Goal: Communication & Community: Answer question/provide support

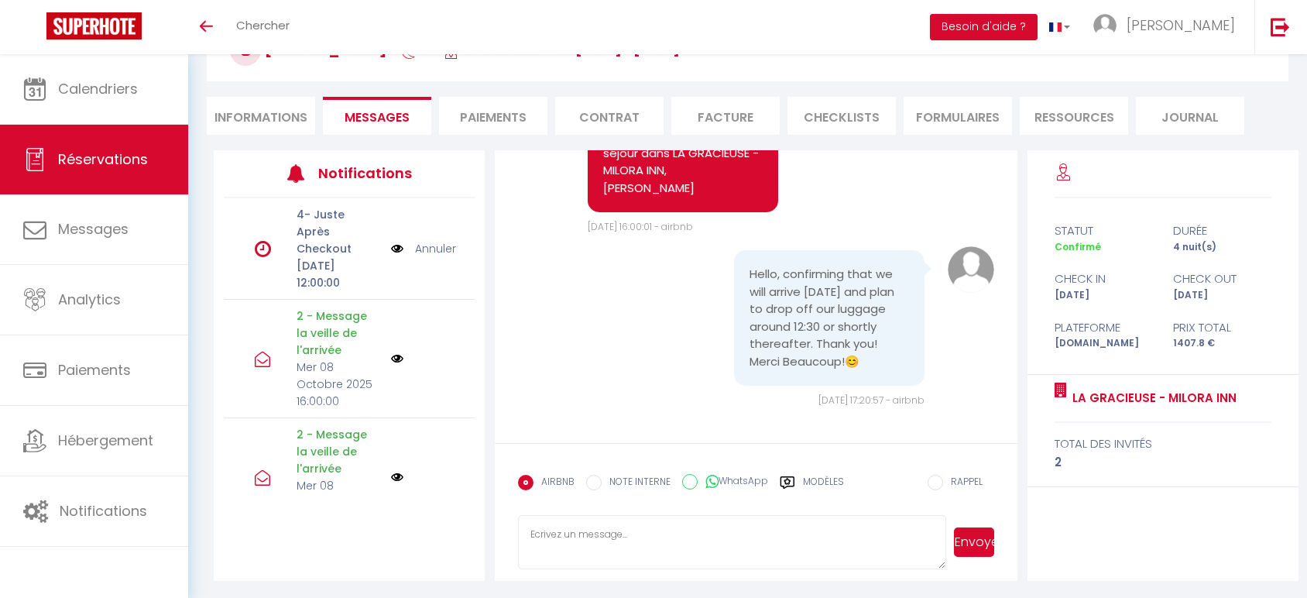
scroll to position [7276, 0]
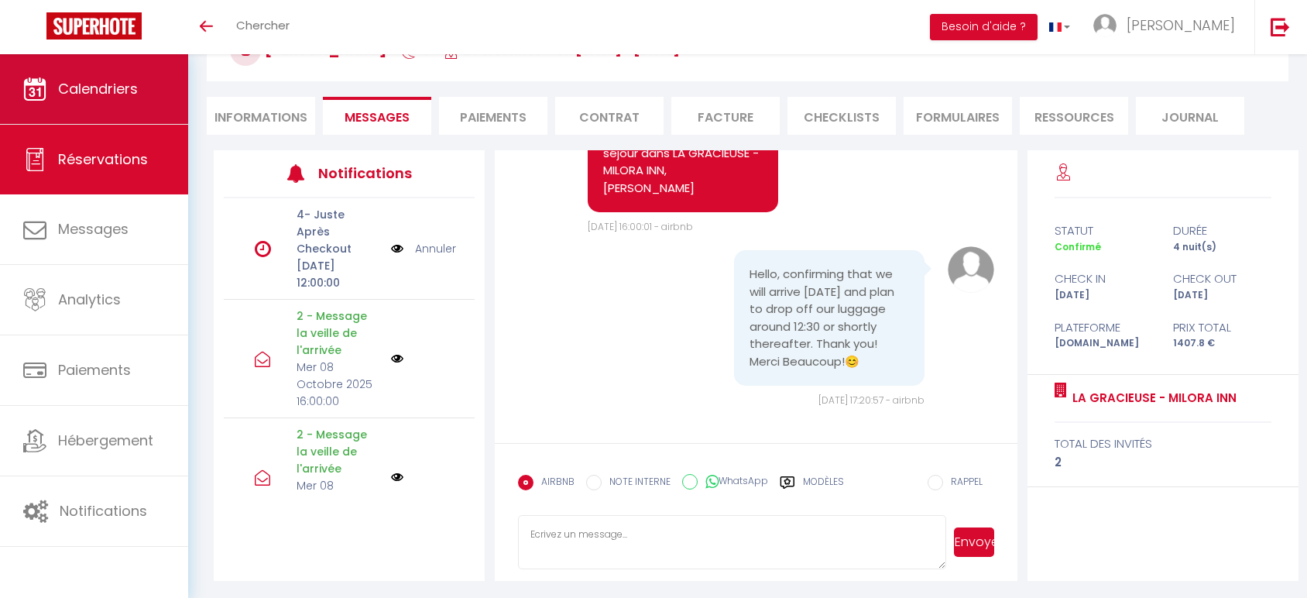
click at [108, 79] on span "Calendriers" at bounding box center [98, 88] width 80 height 19
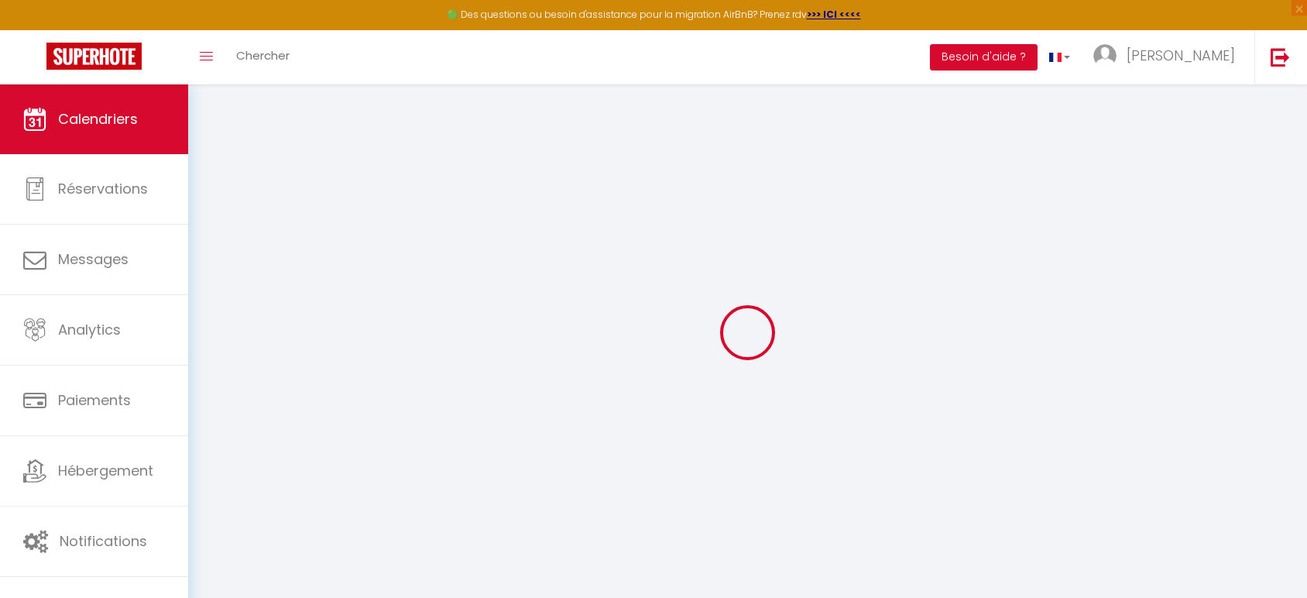
select select
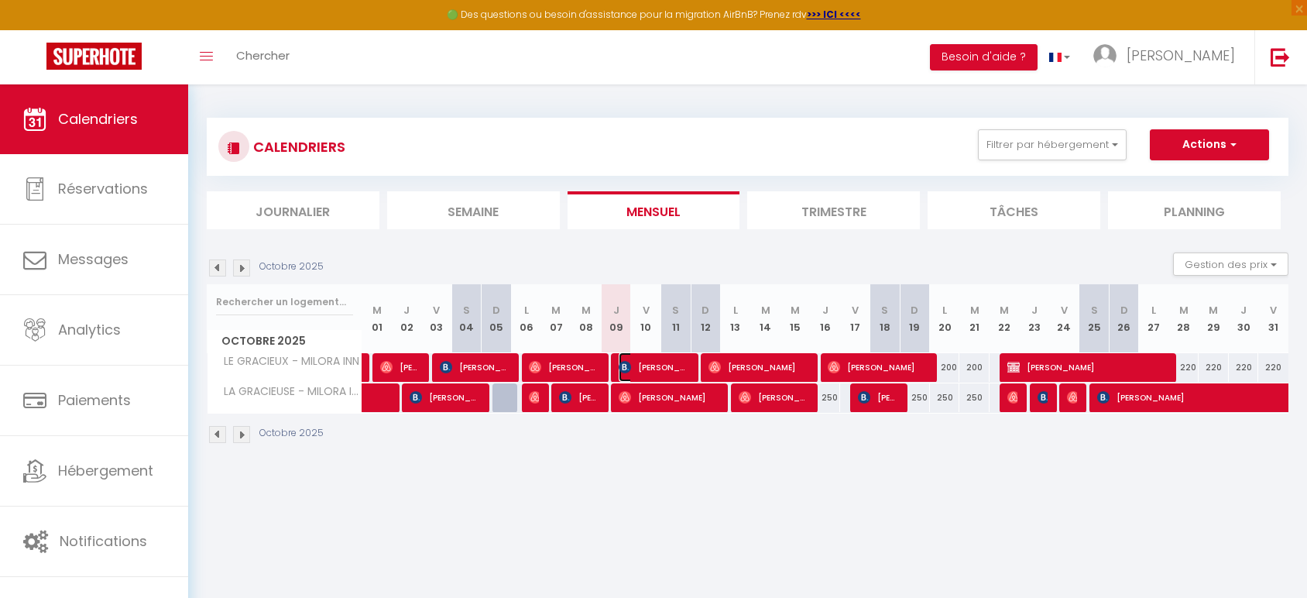
click at [659, 361] on span "[PERSON_NAME]" at bounding box center [653, 366] width 70 height 29
select select "OK"
select select "0"
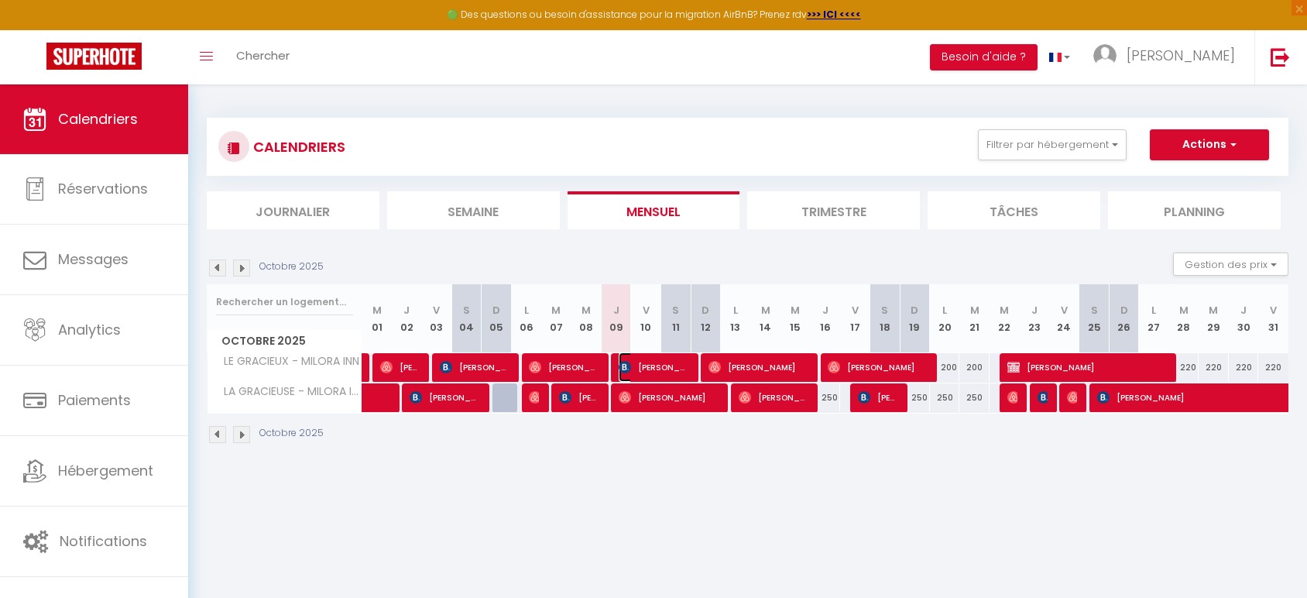
select select "1"
select select
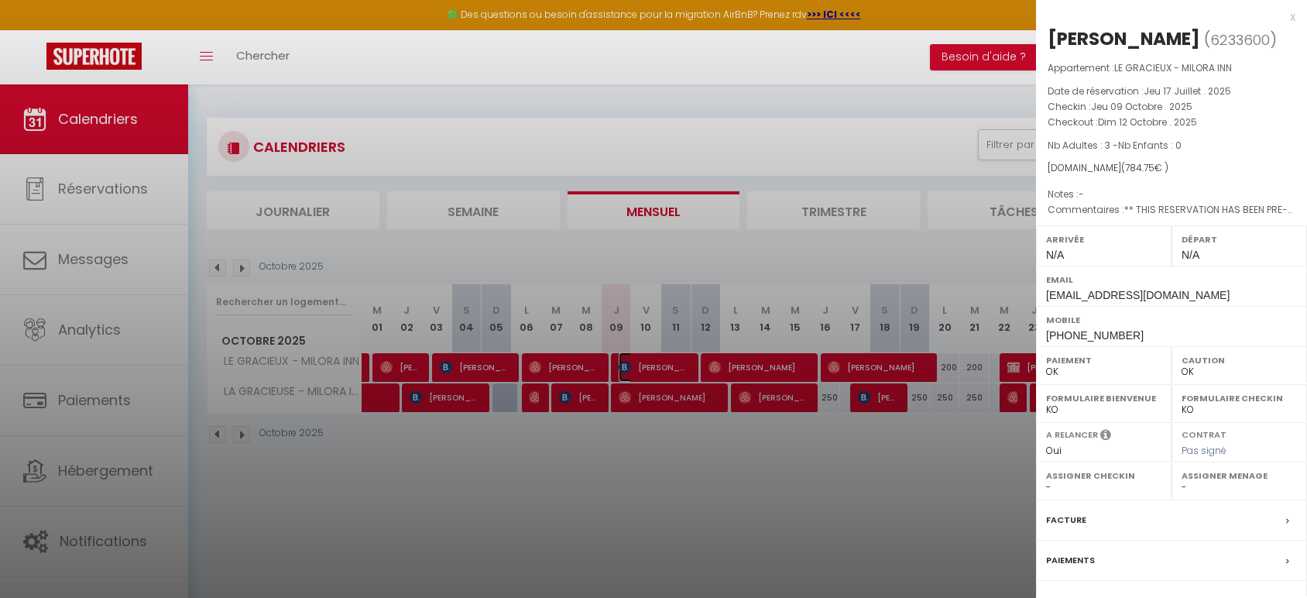
scroll to position [122, 0]
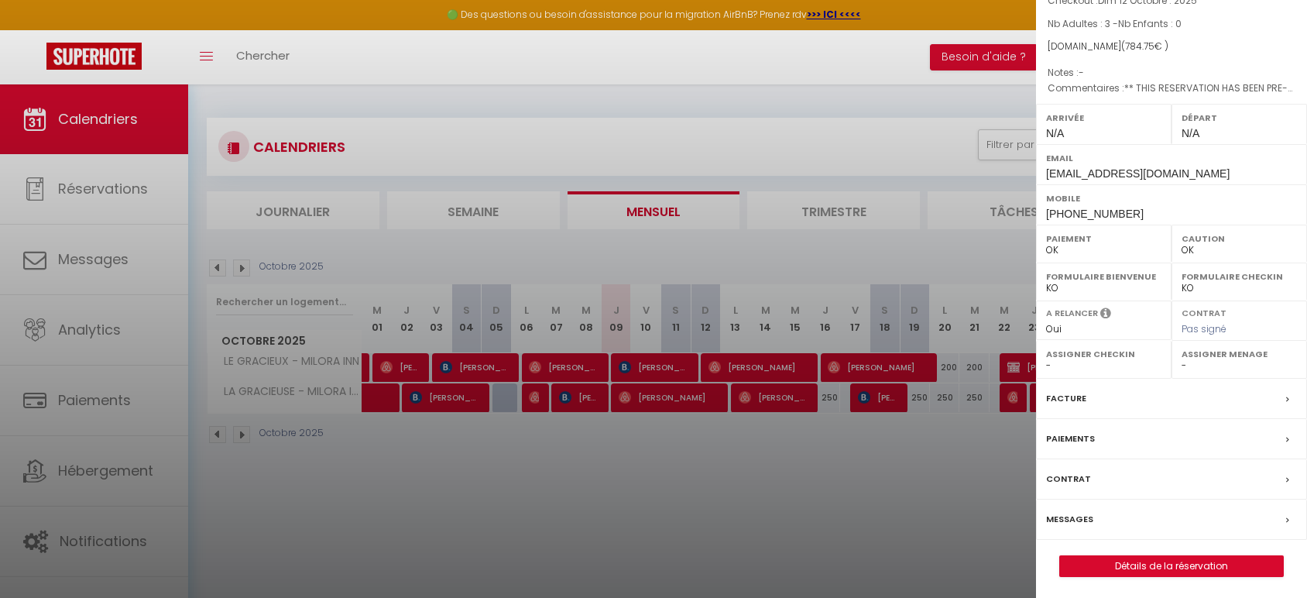
click at [1084, 514] on label "Messages" at bounding box center [1069, 519] width 47 height 16
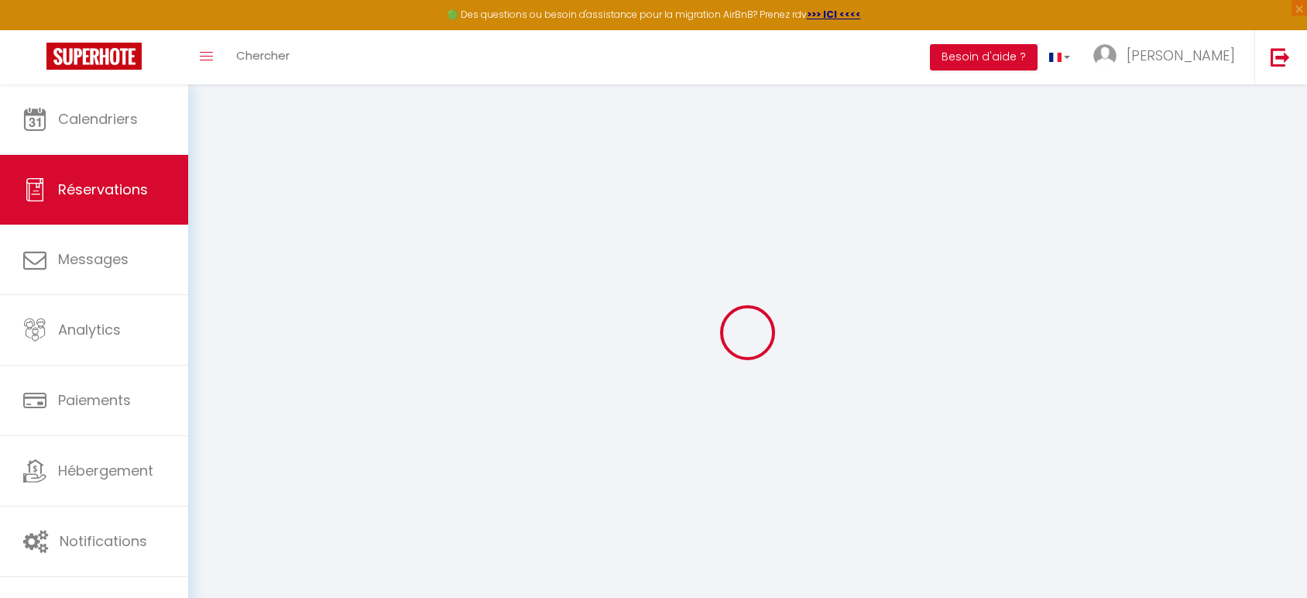
select select
checkbox input "false"
select select
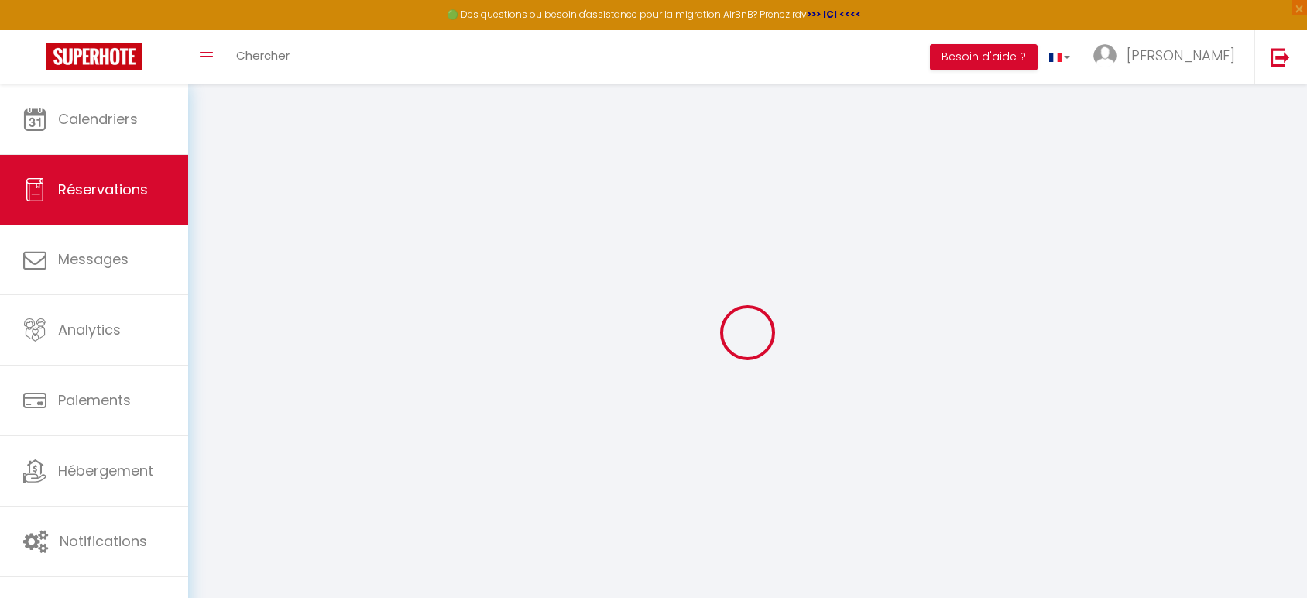
checkbox input "false"
select select
checkbox input "false"
type textarea "** THIS RESERVATION HAS BEEN PRE-PAID ** BOOKING NOTE : Payment charge is EUR 1…"
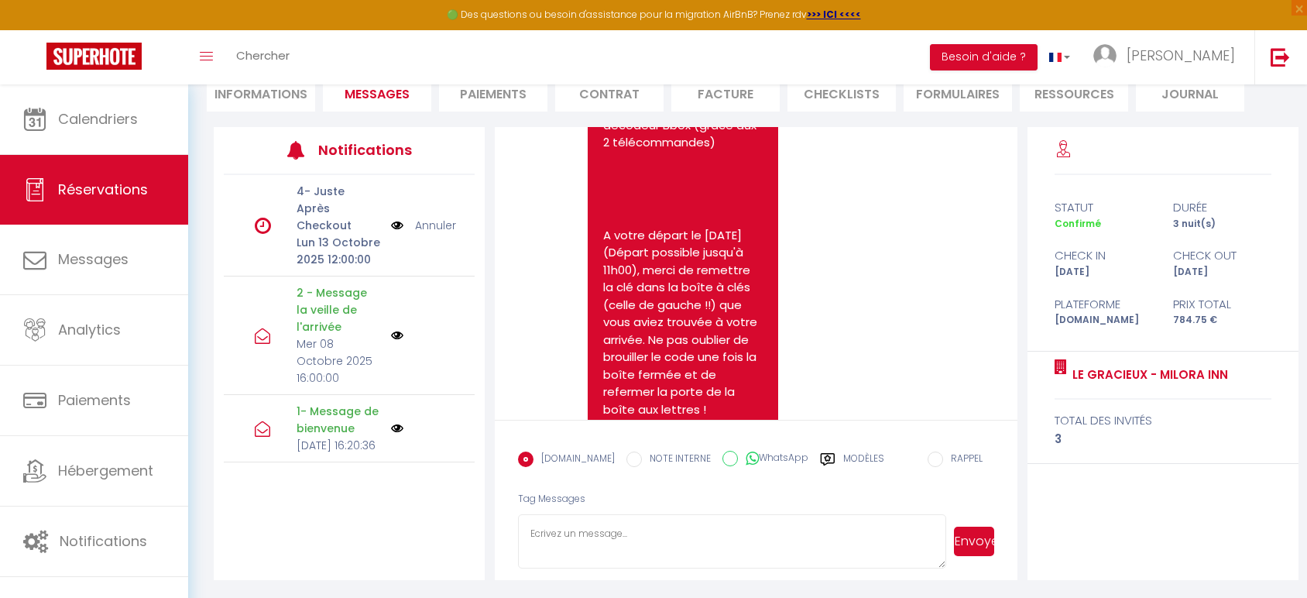
scroll to position [7389, 0]
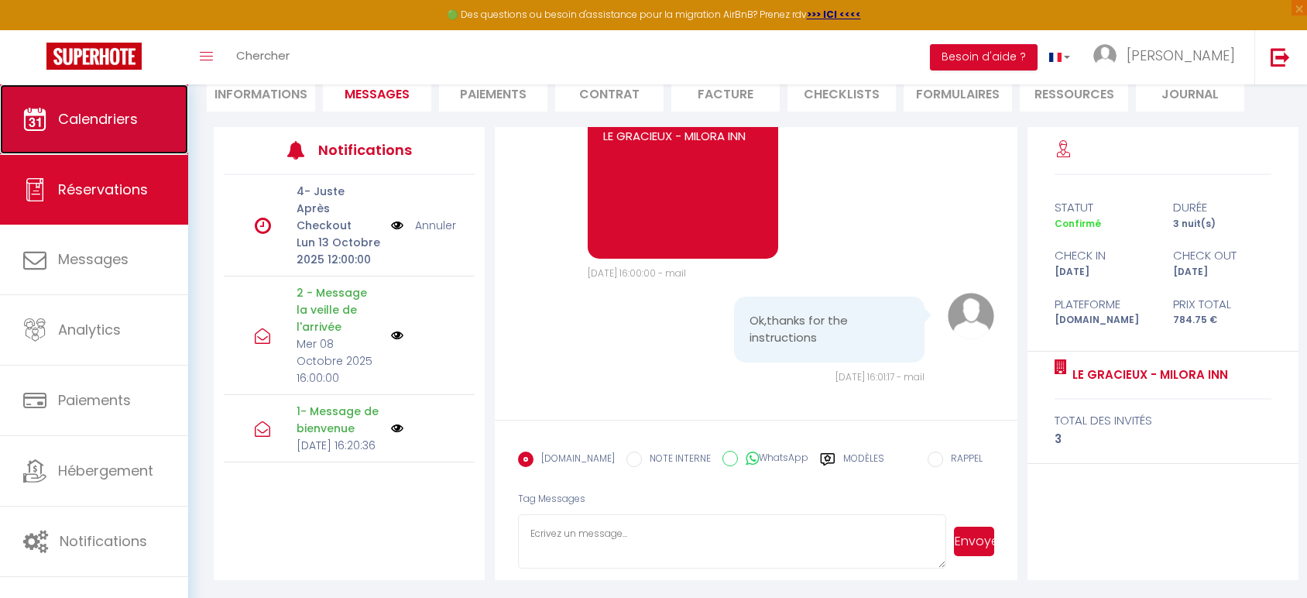
click at [105, 128] on link "Calendriers" at bounding box center [94, 119] width 188 height 70
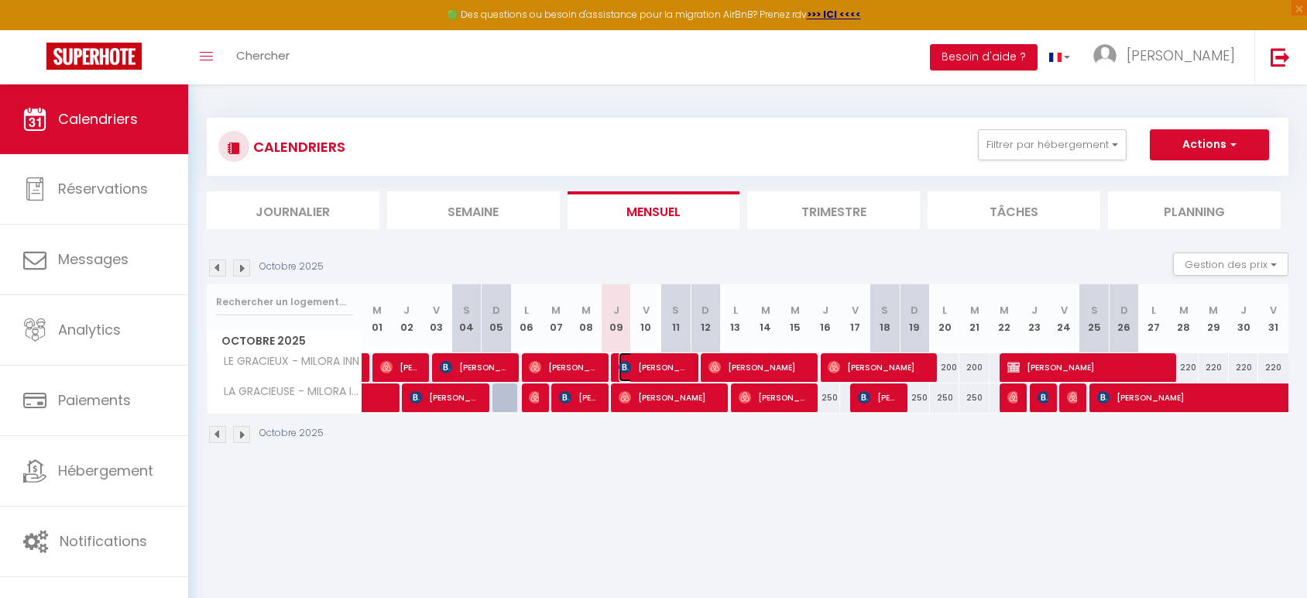
click at [654, 361] on span "[PERSON_NAME]" at bounding box center [653, 366] width 70 height 29
select select "OK"
select select "0"
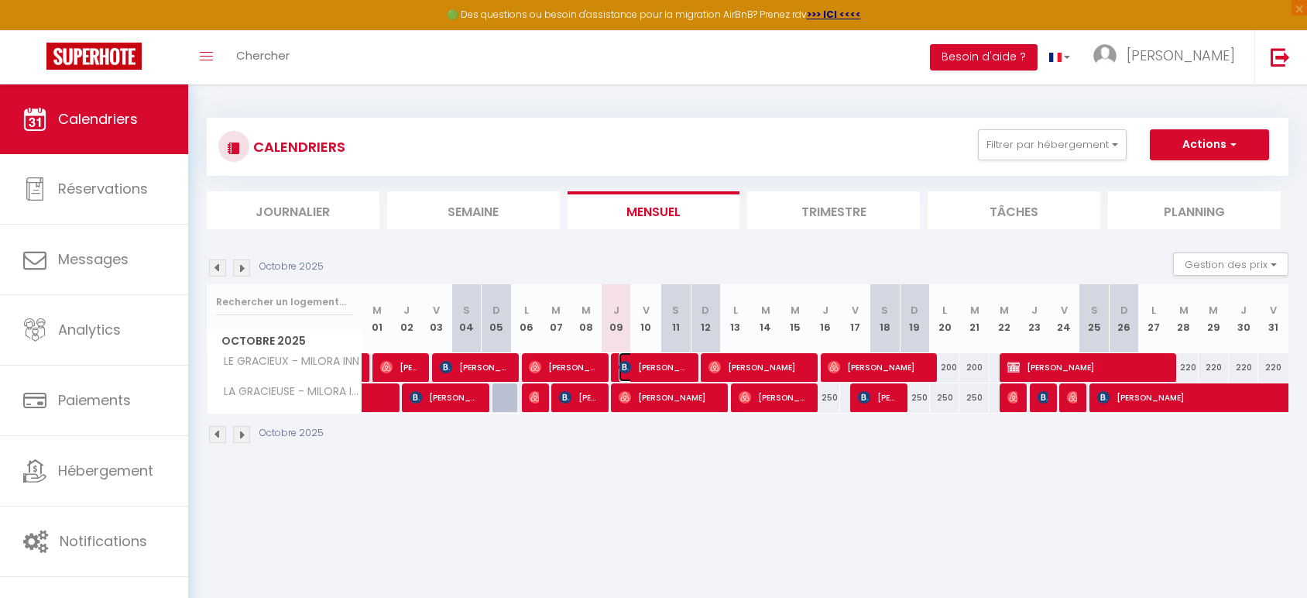
select select "1"
select select
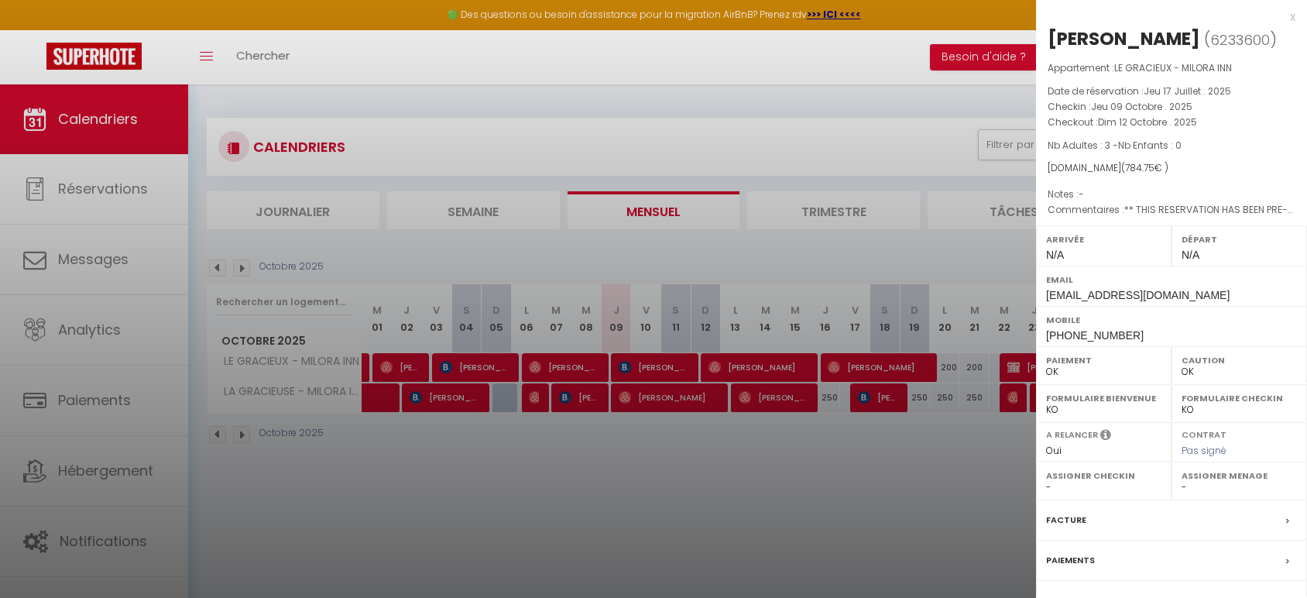
click at [1276, 19] on div "x" at bounding box center [1165, 17] width 259 height 19
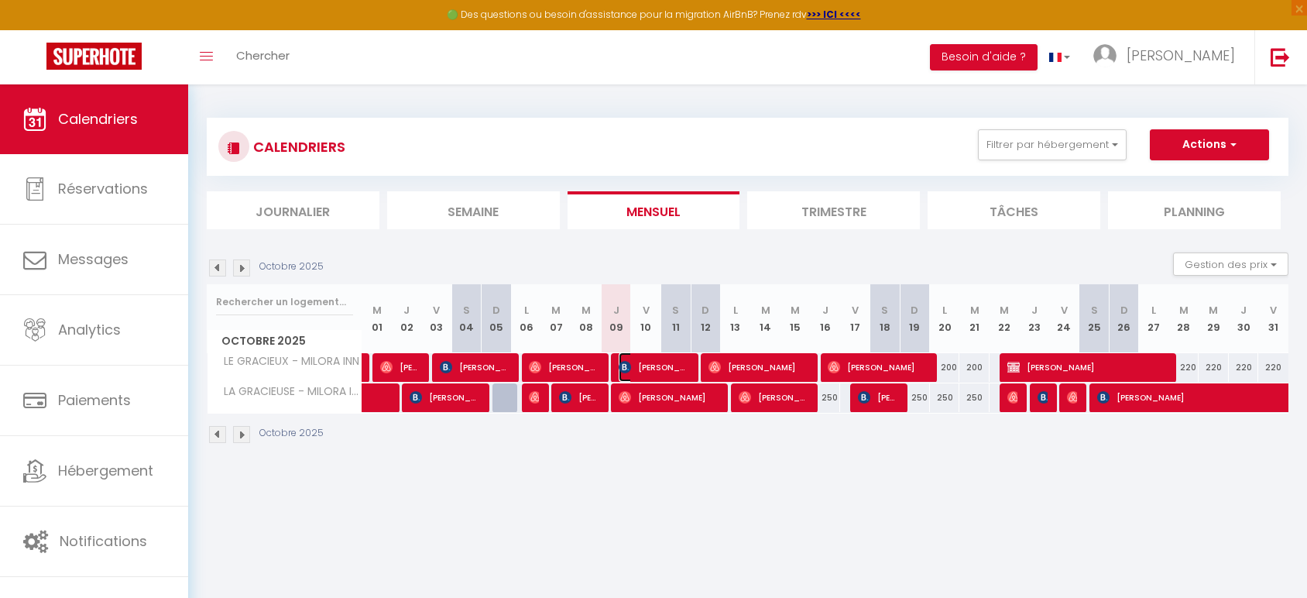
click at [657, 364] on span "[PERSON_NAME]" at bounding box center [653, 366] width 70 height 29
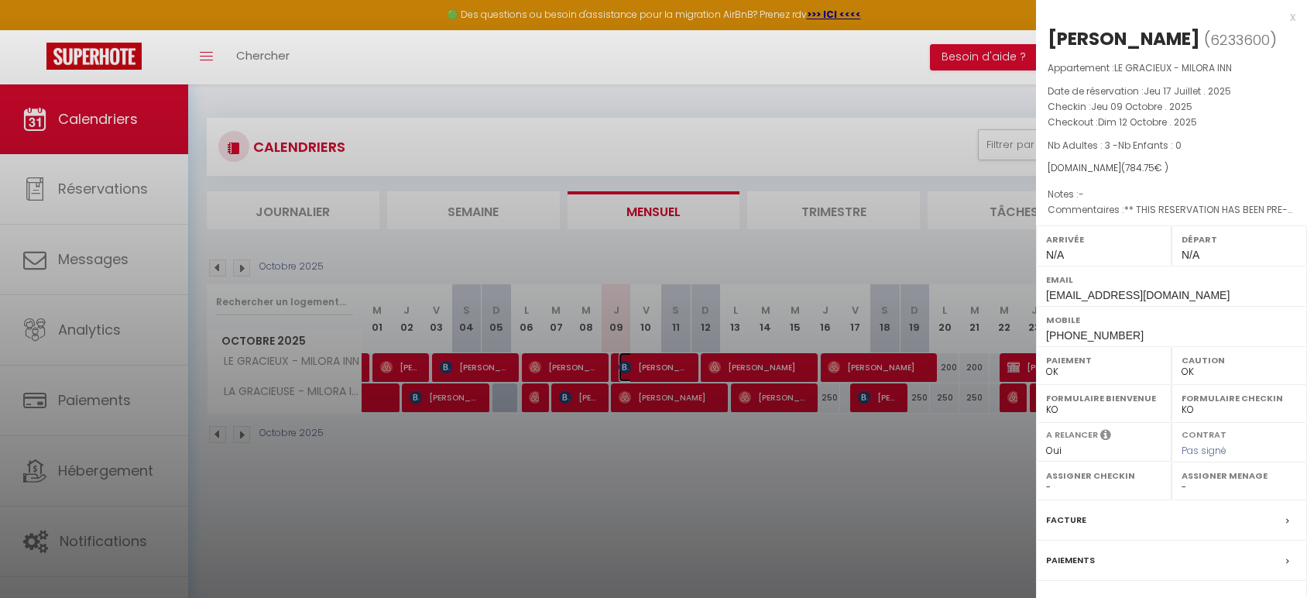
scroll to position [122, 0]
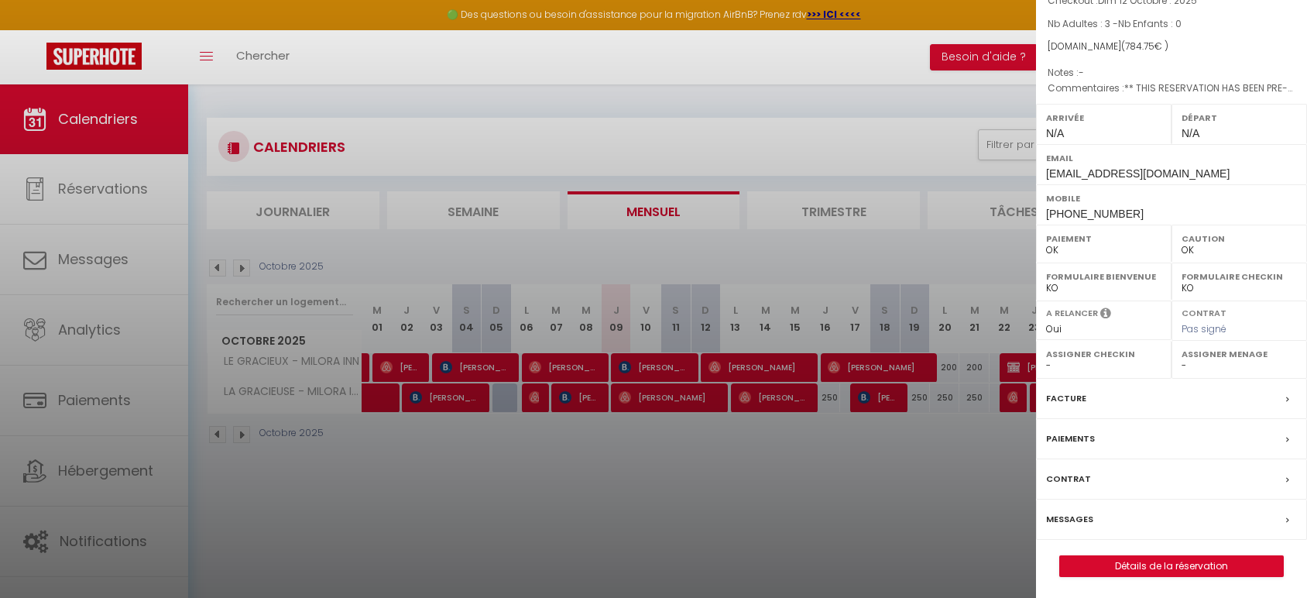
click at [1068, 513] on label "Messages" at bounding box center [1069, 519] width 47 height 16
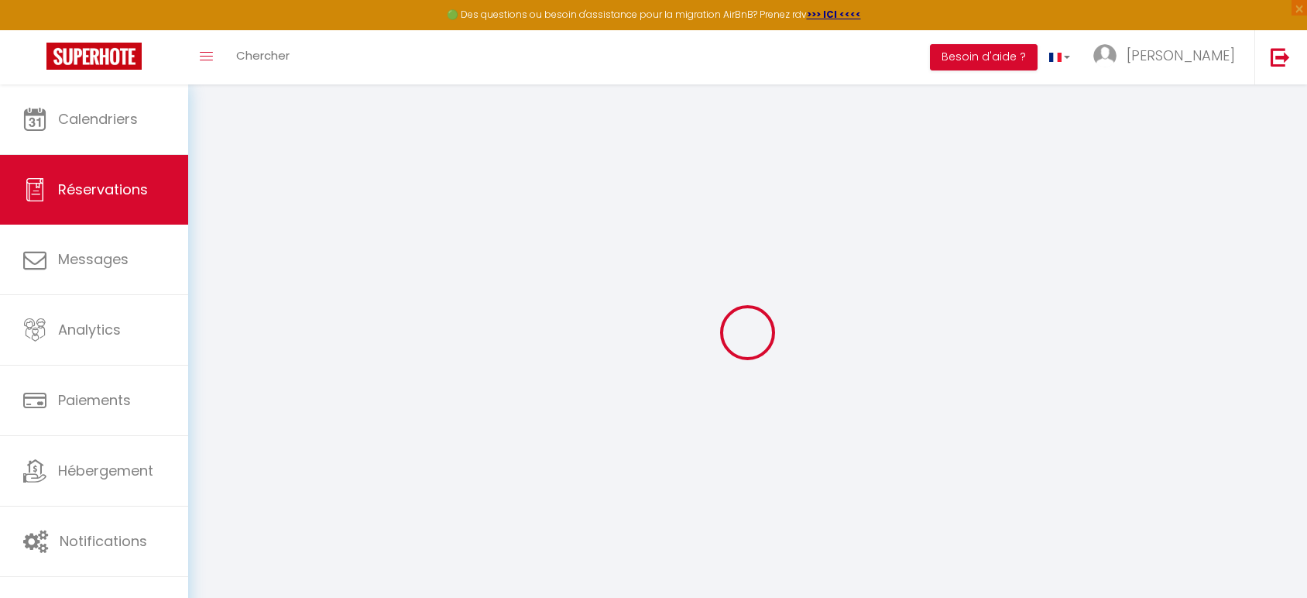
select select
checkbox input "false"
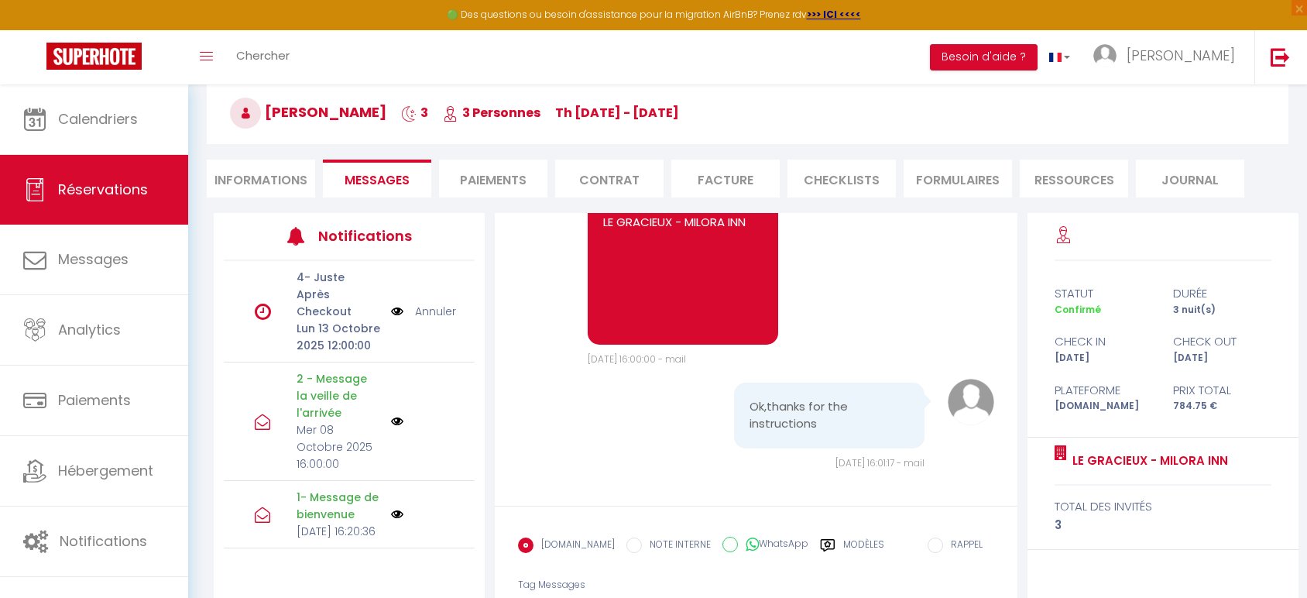
scroll to position [159, 0]
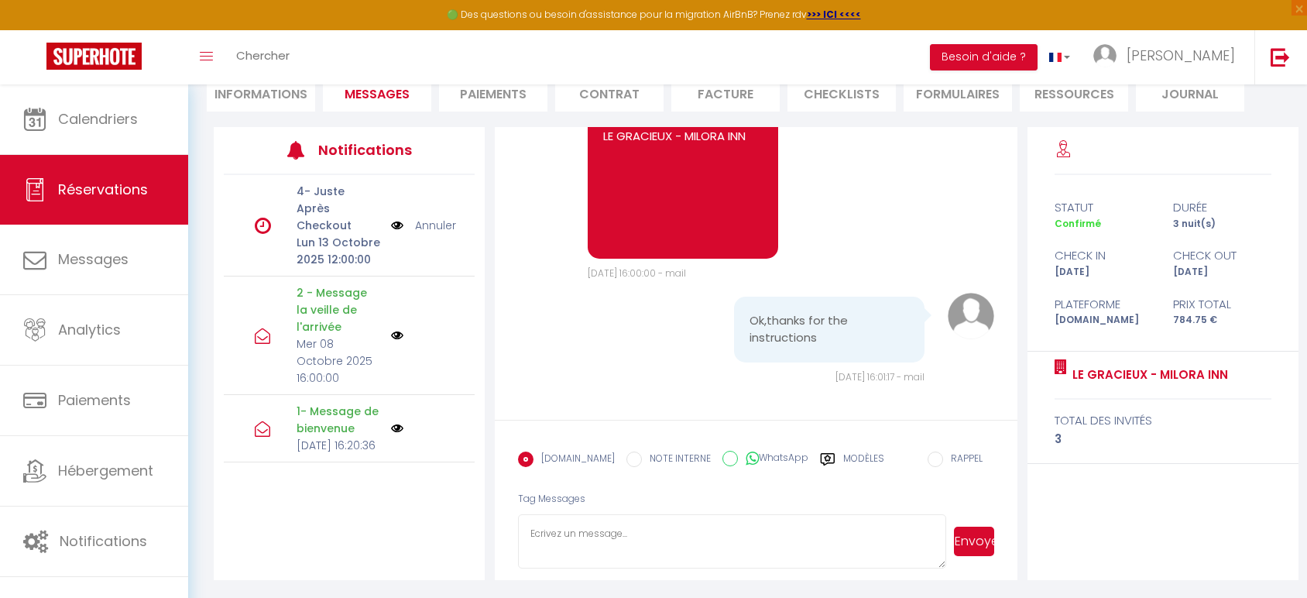
click at [666, 547] on textarea at bounding box center [732, 541] width 428 height 54
paste textarea "I can't confirm a checkout on 10/13 because we have new guests arriving on your…"
click at [694, 531] on textarea "Hello, I can't confirm a checkout on 10/13 because we have new guests arriving …" at bounding box center [732, 541] width 428 height 54
click at [601, 552] on textarea "Hello, I can't confirm a checkout on 13th because we have new guests arriving o…" at bounding box center [732, 541] width 428 height 54
type textarea "Hello, I can't confirm a checkout on 13th because we have new guests arriving o…"
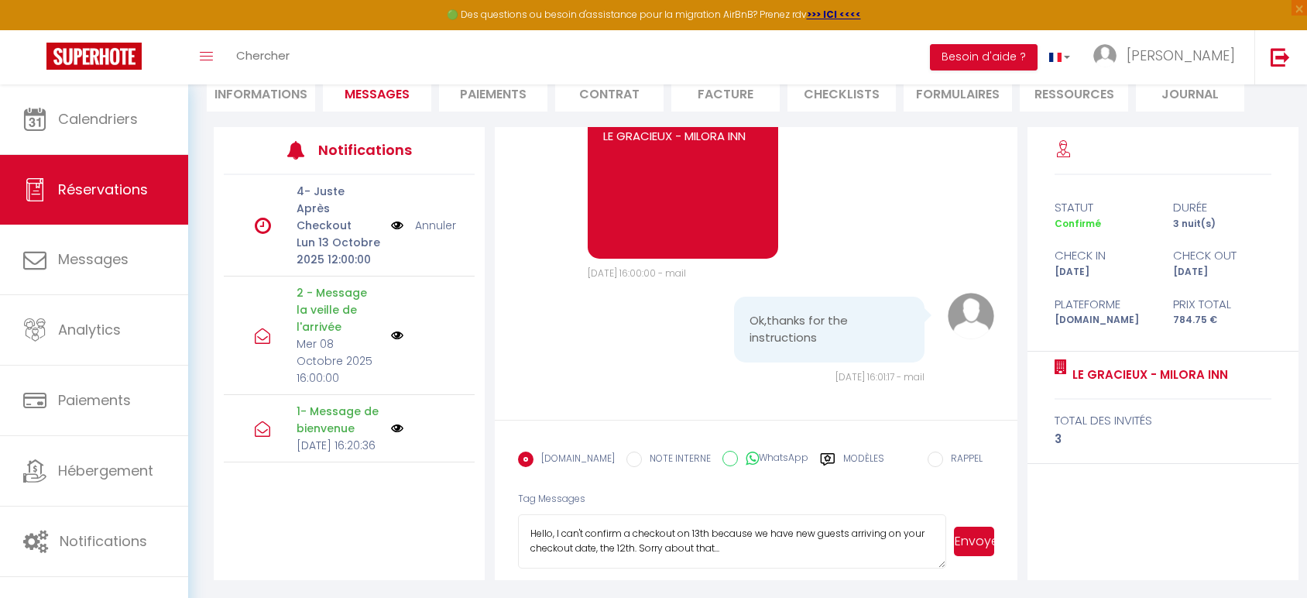
click at [978, 543] on button "Envoyer" at bounding box center [974, 540] width 40 height 29
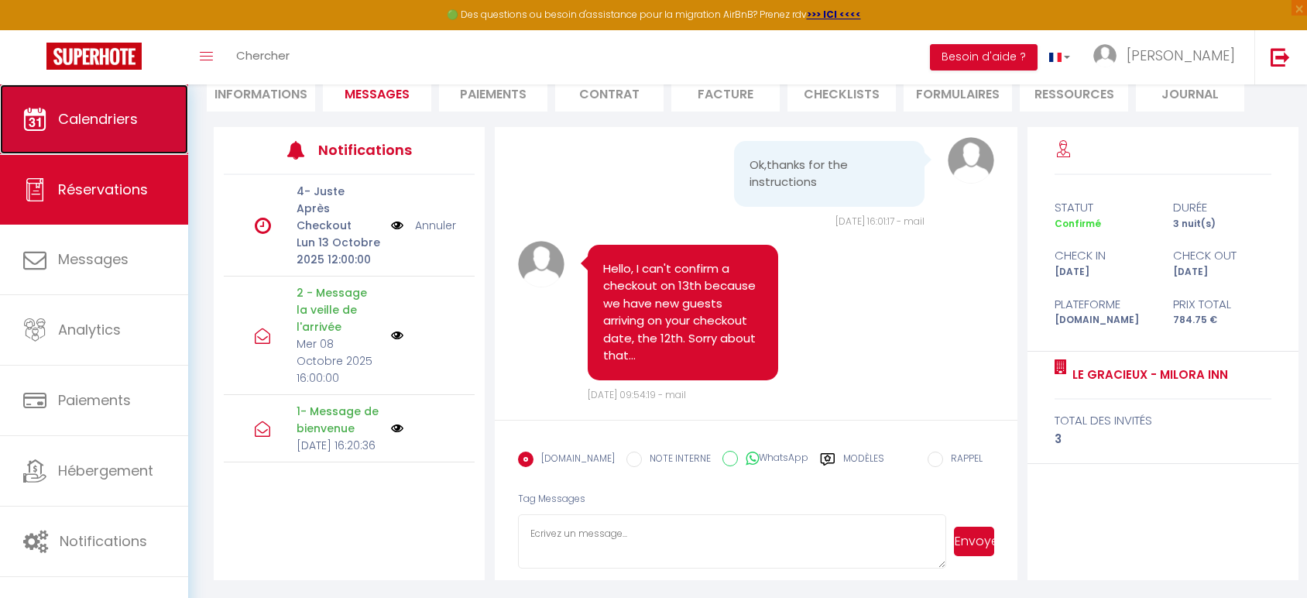
click at [67, 132] on link "Calendriers" at bounding box center [94, 119] width 188 height 70
